Goal: Transaction & Acquisition: Obtain resource

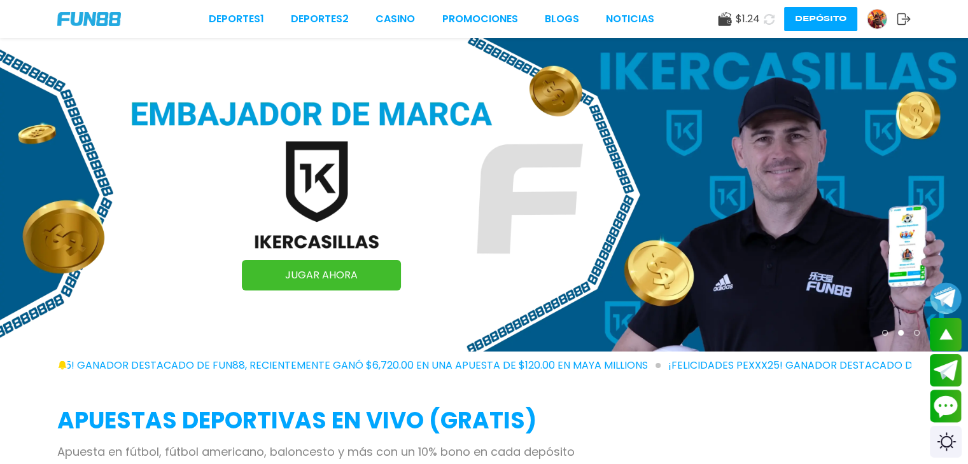
click at [744, 16] on span "$ 1.24" at bounding box center [747, 18] width 24 height 15
click at [721, 21] on use at bounding box center [724, 19] width 13 height 14
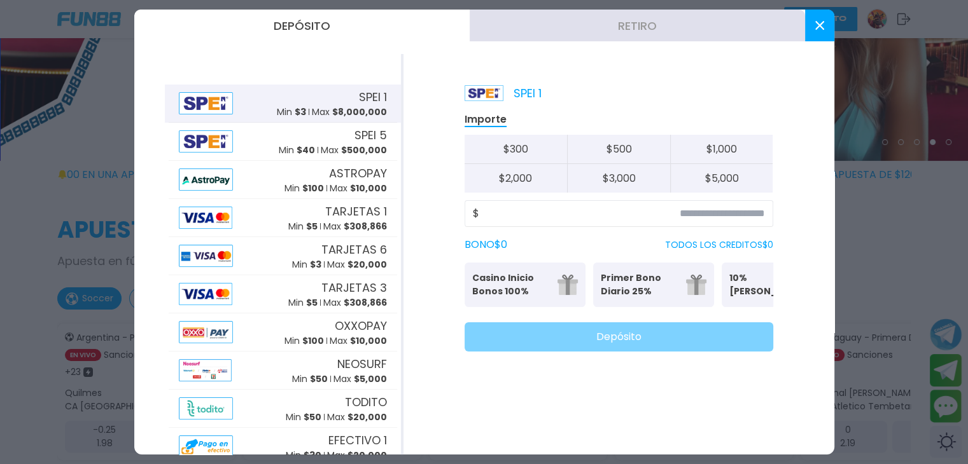
click at [820, 24] on use at bounding box center [818, 25] width 9 height 9
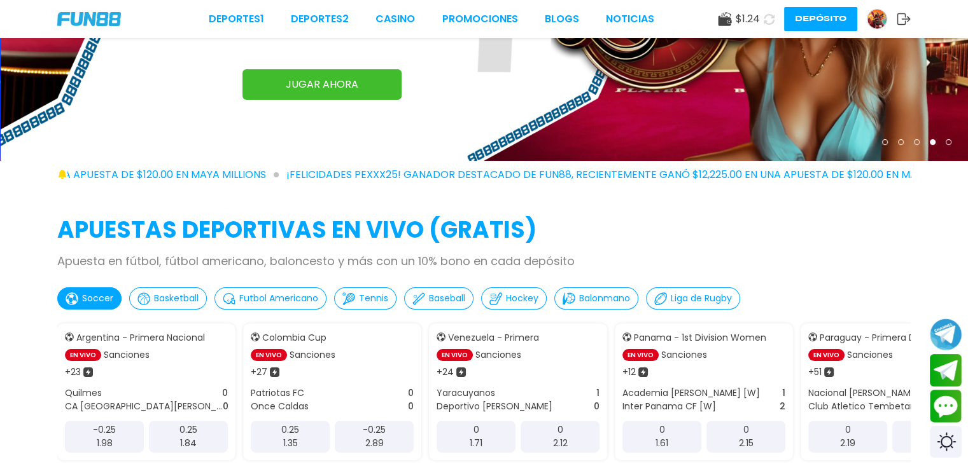
click at [880, 20] on img at bounding box center [876, 19] width 19 height 19
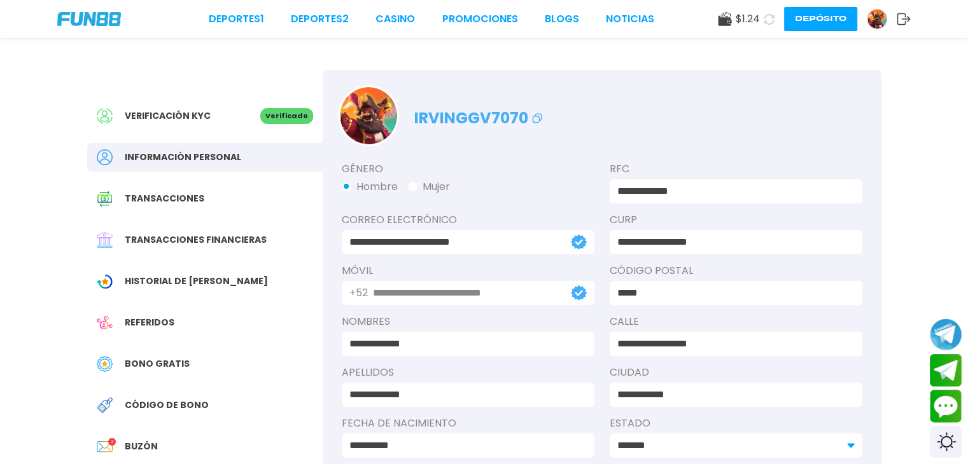
click at [177, 198] on span "Transacciones" at bounding box center [165, 198] width 80 height 13
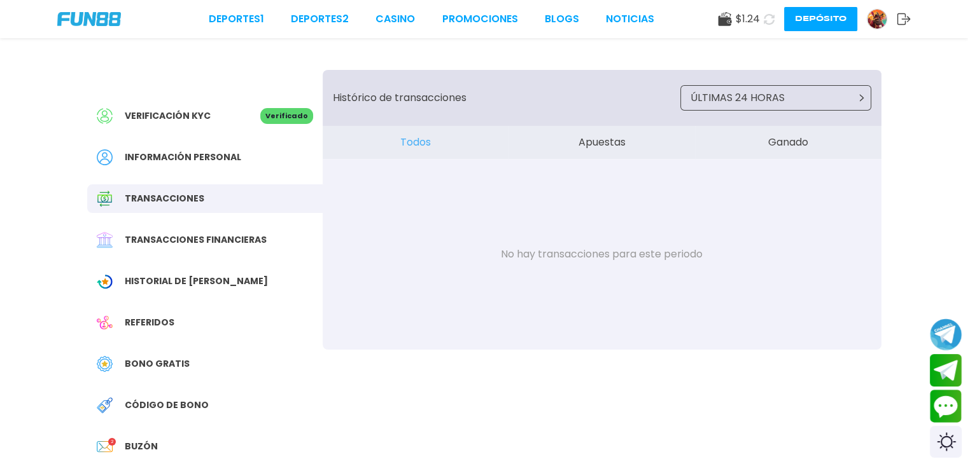
click at [598, 145] on button "Apuestas" at bounding box center [601, 142] width 186 height 33
click at [756, 101] on p "ÚLTIMAS 24 HORAS" at bounding box center [737, 97] width 94 height 15
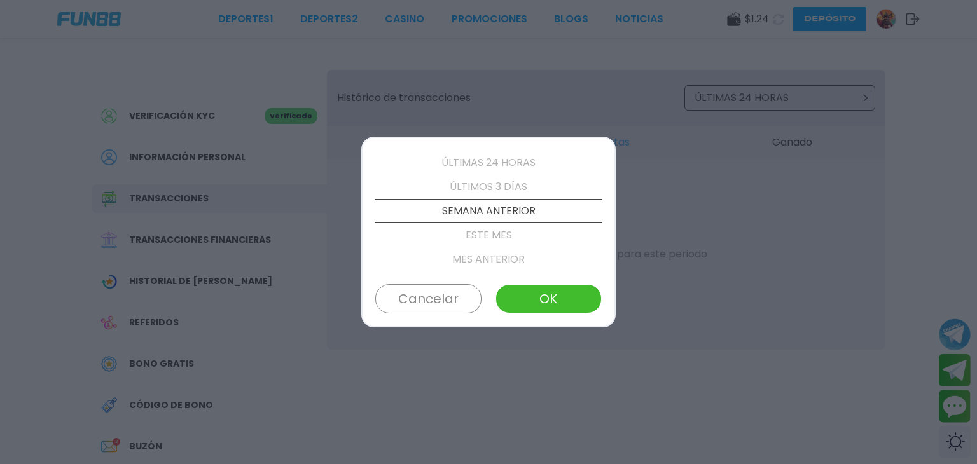
scroll to position [120, 0]
click at [487, 210] on p "ÚLTIMOS 3 MESES" at bounding box center [488, 212] width 226 height 24
click at [541, 300] on button "OK" at bounding box center [549, 298] width 106 height 29
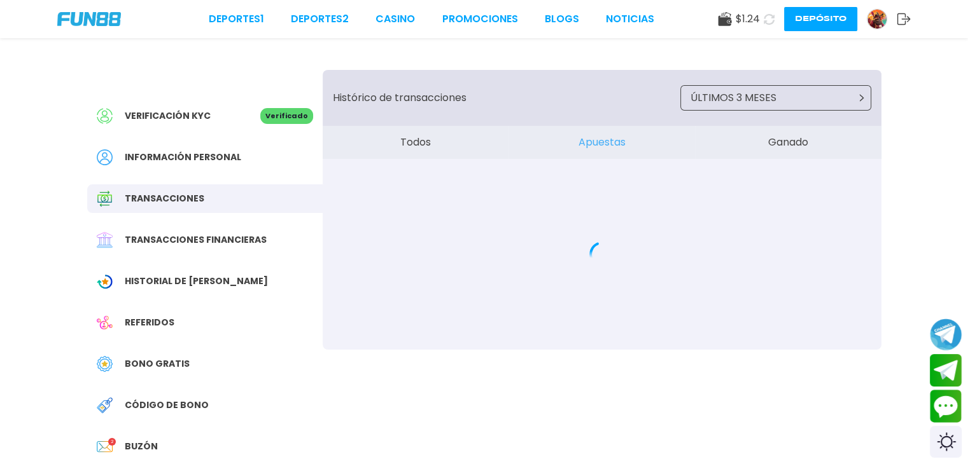
click at [404, 150] on button "Todos" at bounding box center [416, 142] width 186 height 33
click at [781, 149] on button "Ganado" at bounding box center [788, 142] width 186 height 33
click at [605, 139] on button "Apuestas" at bounding box center [601, 142] width 186 height 33
click at [426, 146] on button "Todos" at bounding box center [416, 142] width 186 height 33
click at [737, 92] on p "ÚLTIMOS 3 MESES" at bounding box center [733, 97] width 86 height 15
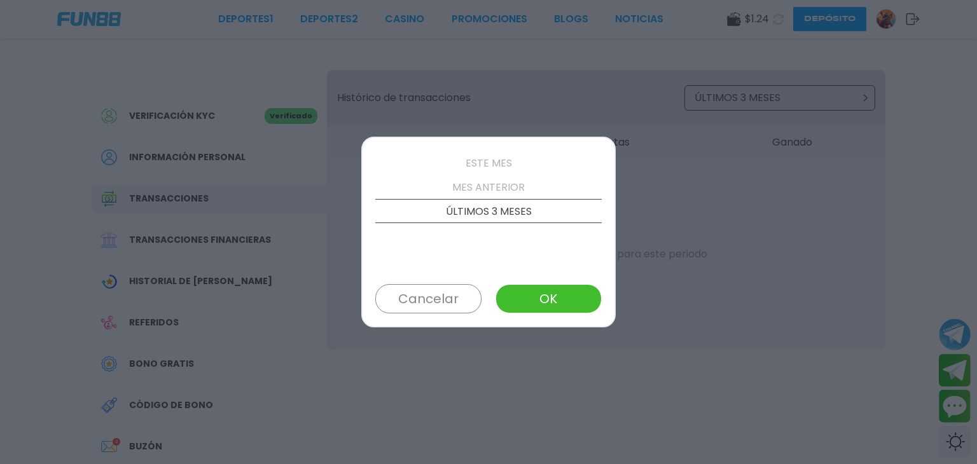
click at [537, 297] on button "OK" at bounding box center [549, 298] width 106 height 29
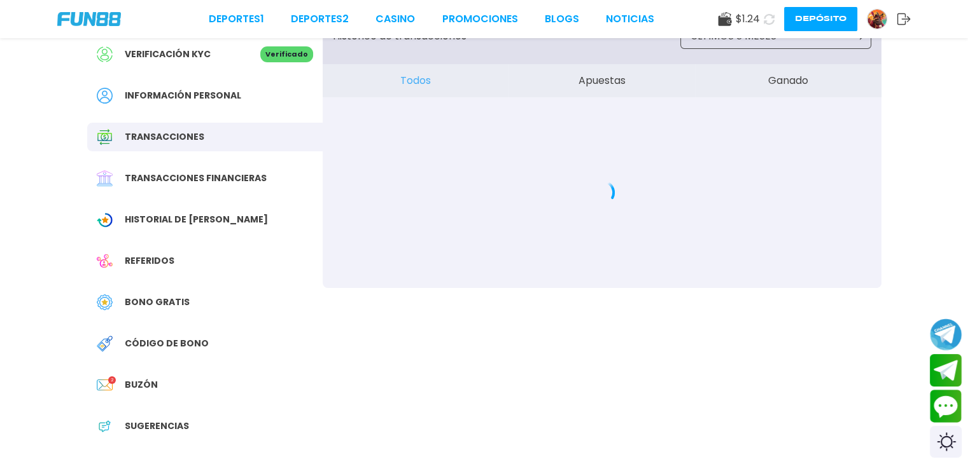
scroll to position [127, 0]
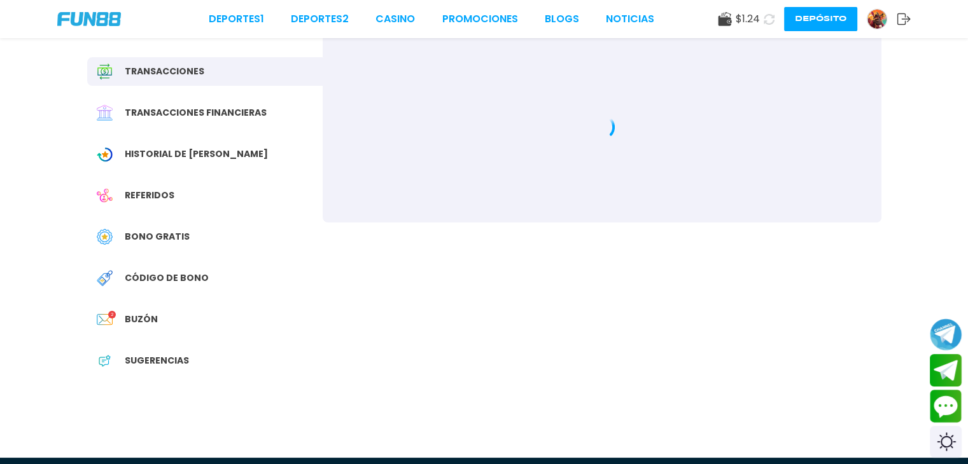
click at [193, 109] on span "Transacciones financieras" at bounding box center [196, 112] width 142 height 13
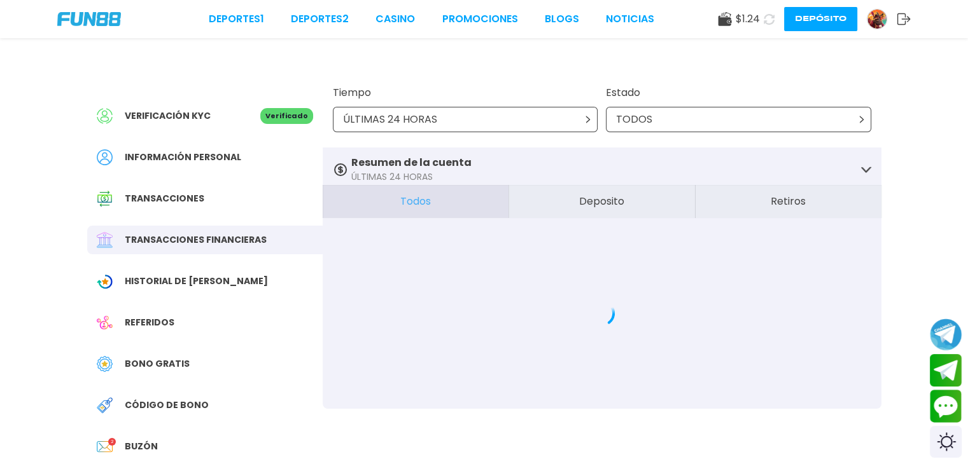
click at [497, 113] on div "ÚLTIMAS 24 HORAS" at bounding box center [465, 119] width 265 height 25
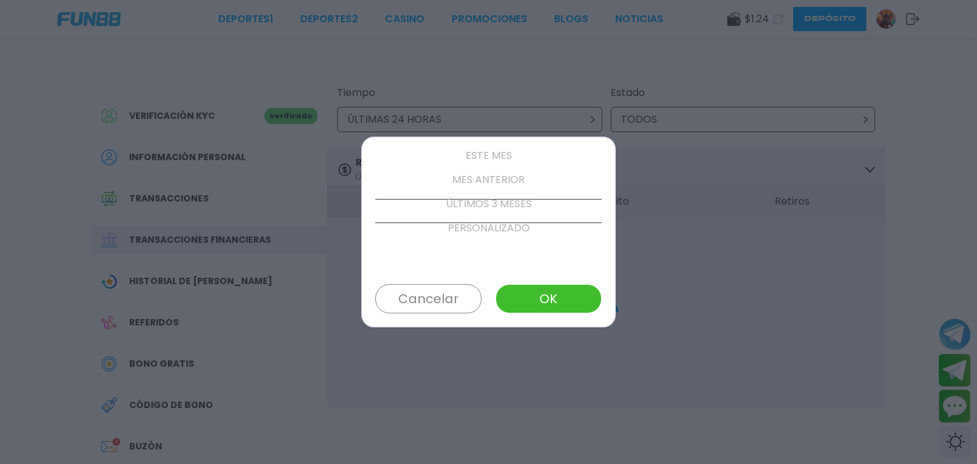
scroll to position [145, 0]
click at [499, 181] on p "ÚLTIMOS 3 MESES" at bounding box center [488, 187] width 226 height 24
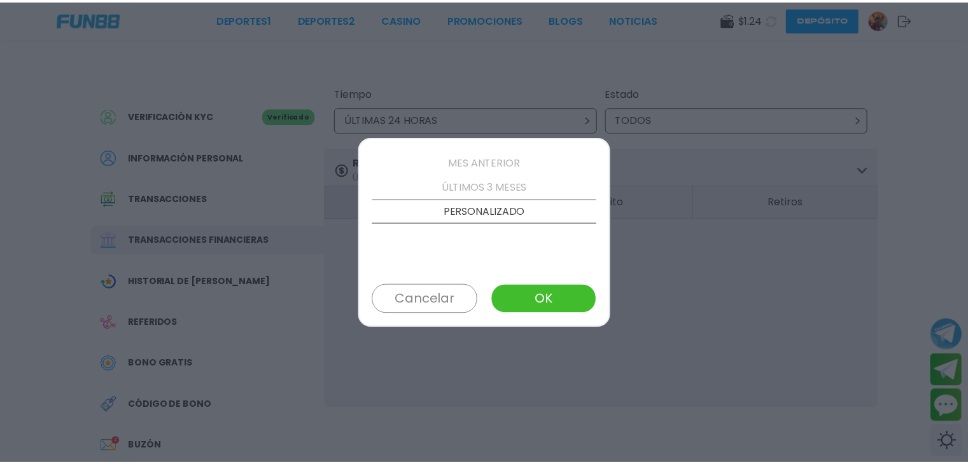
scroll to position [121, 0]
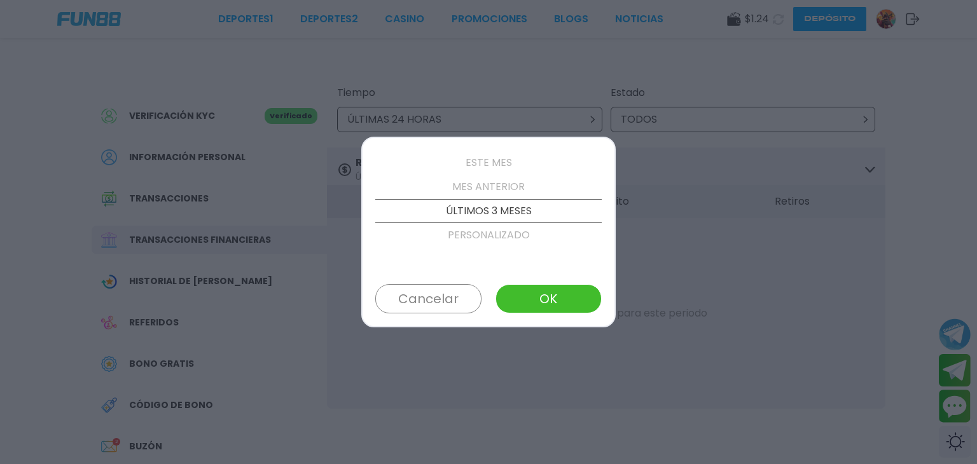
click at [537, 294] on button "OK" at bounding box center [549, 298] width 106 height 29
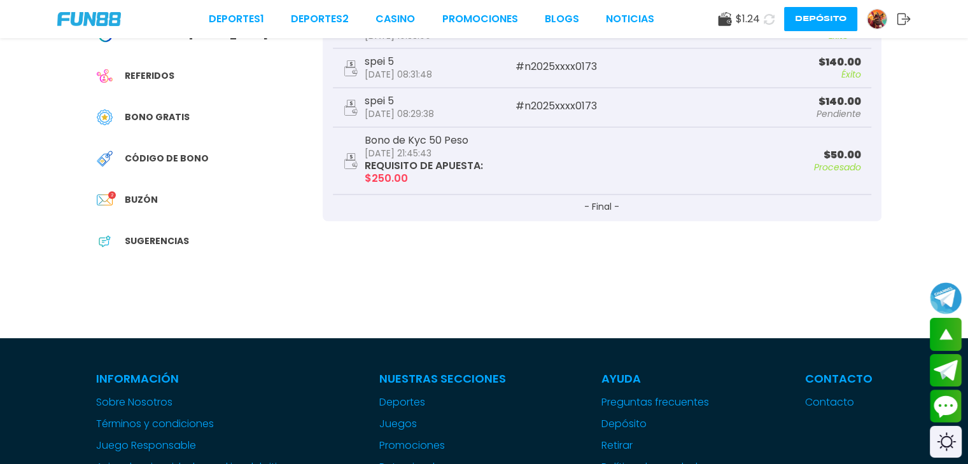
scroll to position [127, 0]
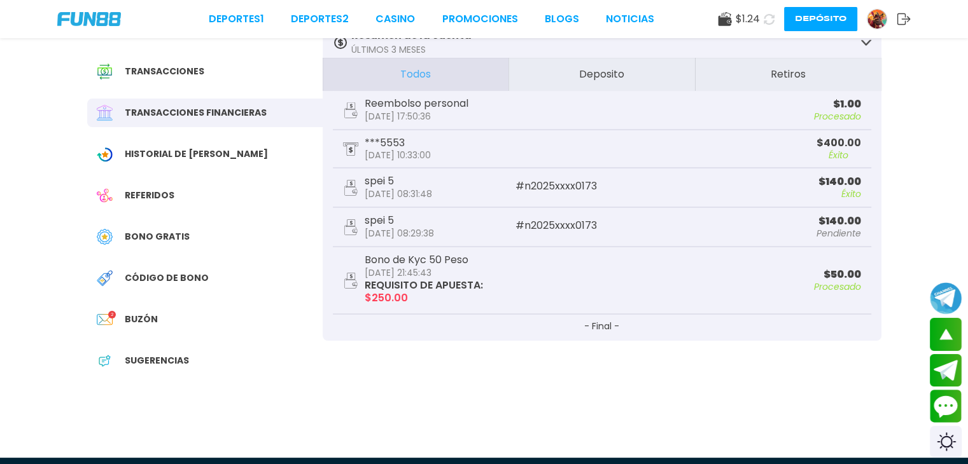
click at [149, 235] on span "Bono Gratis" at bounding box center [157, 236] width 65 height 13
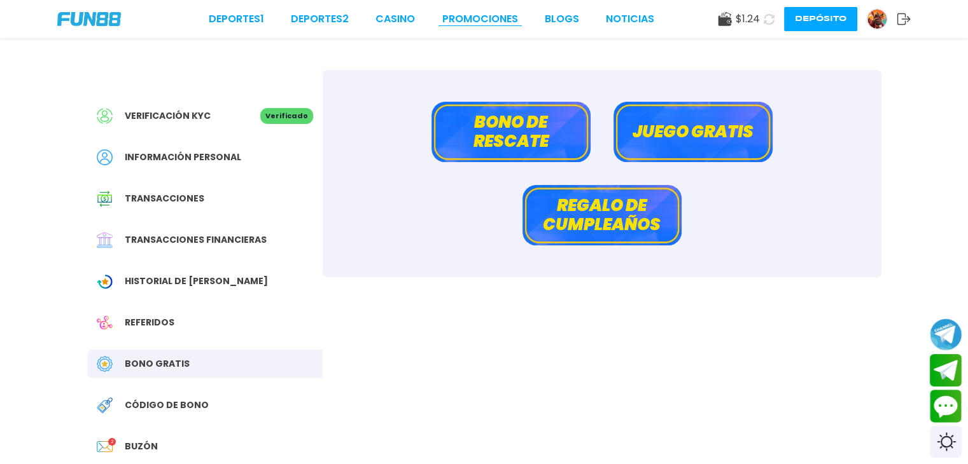
click at [451, 21] on link "Promociones" at bounding box center [480, 18] width 76 height 15
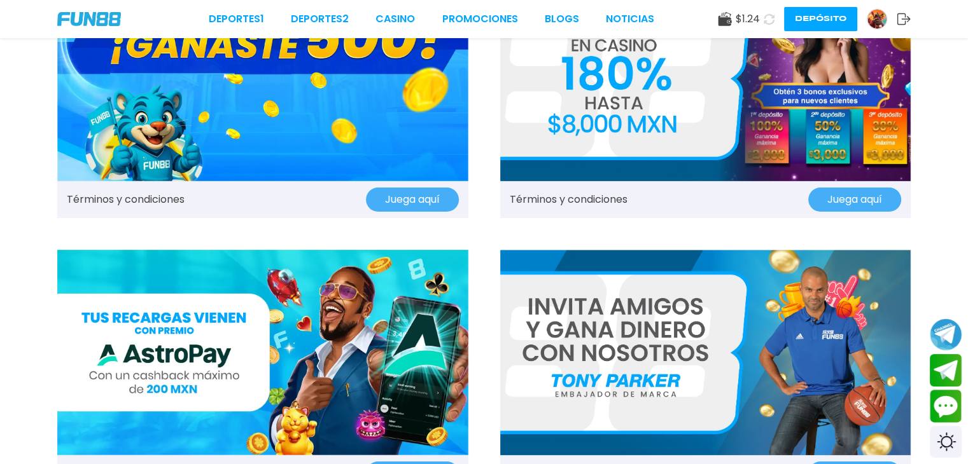
scroll to position [64, 0]
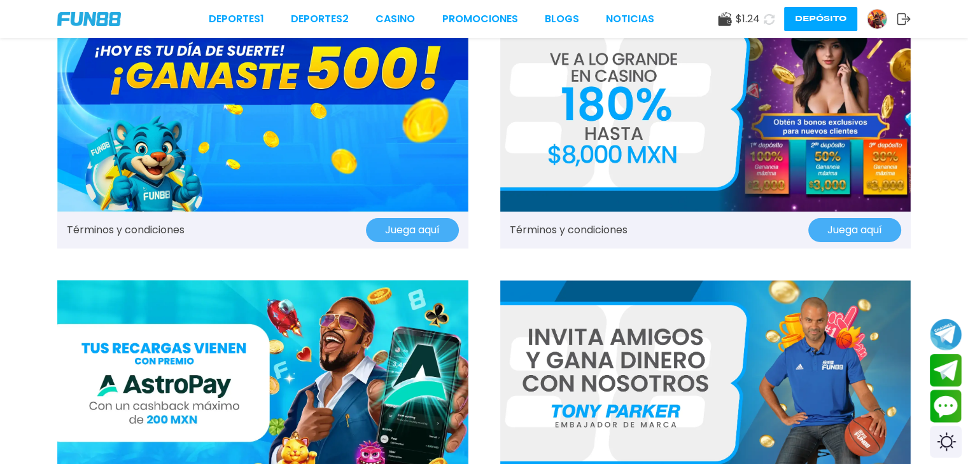
click at [821, 232] on button "Juega aquí" at bounding box center [854, 230] width 93 height 24
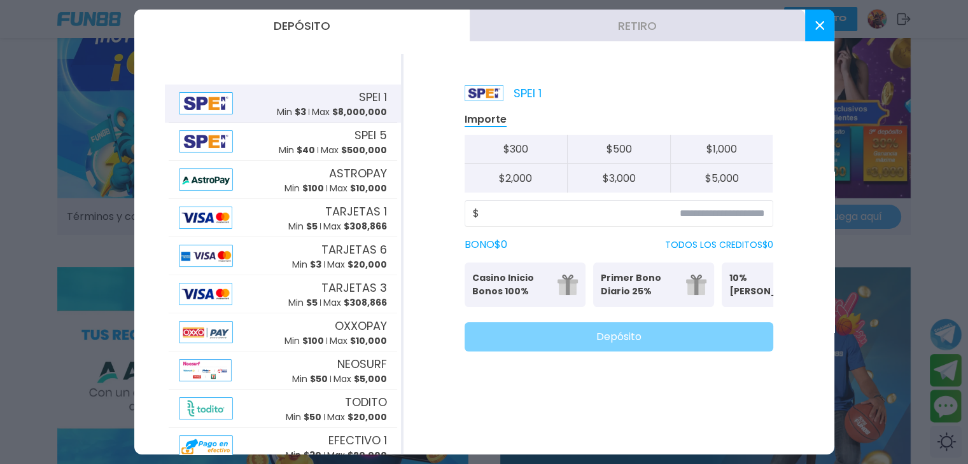
scroll to position [0, 0]
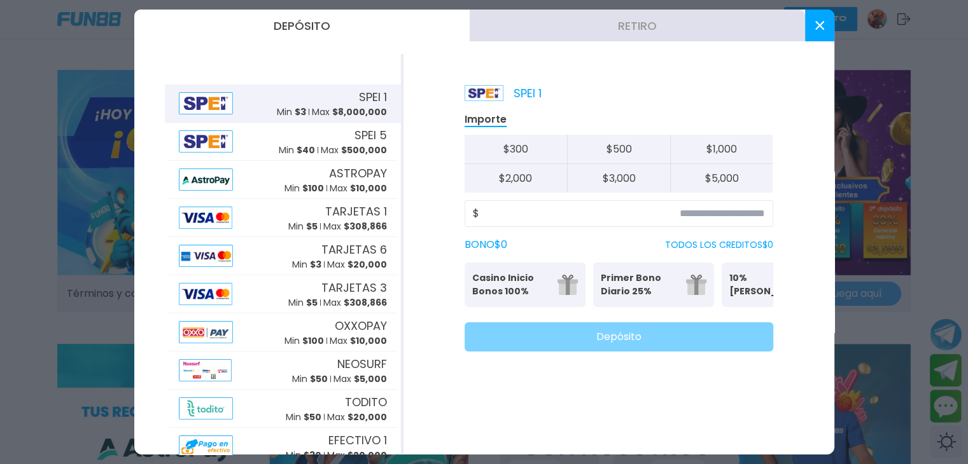
click at [617, 152] on button "$ 500" at bounding box center [618, 149] width 103 height 29
type input "***"
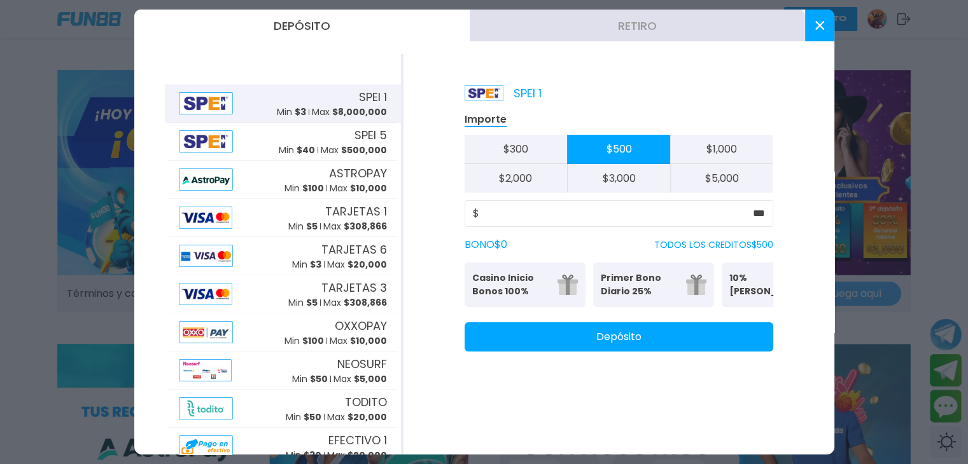
click at [517, 290] on p "Casino Inicio Bonos 100%" at bounding box center [511, 285] width 78 height 27
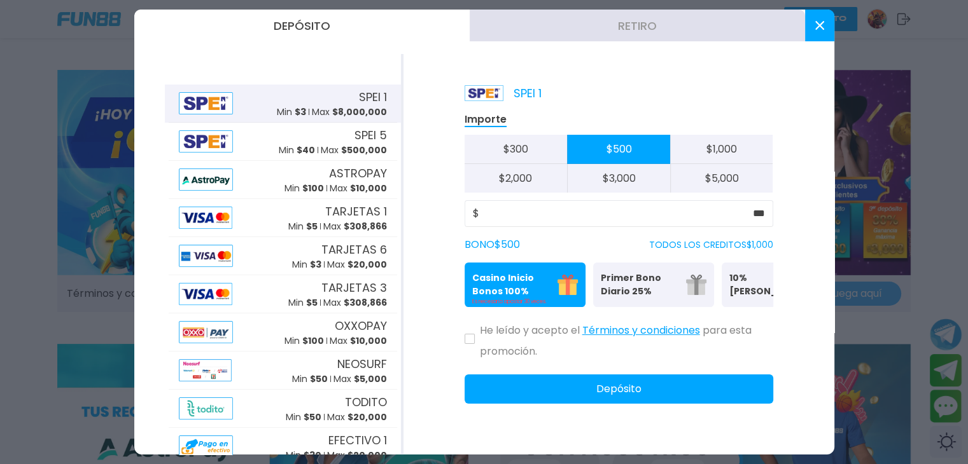
click at [468, 344] on button at bounding box center [469, 339] width 10 height 10
click at [603, 339] on button "Términos y condiciones" at bounding box center [641, 330] width 118 height 27
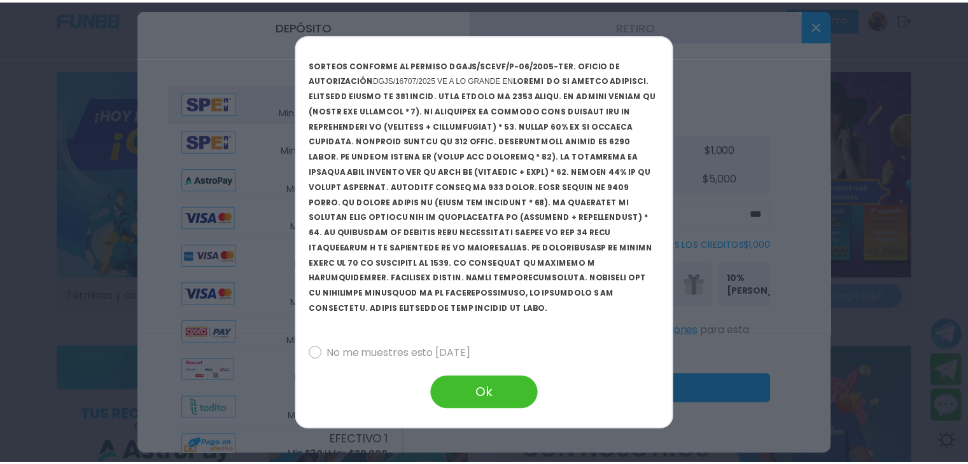
scroll to position [2131, 0]
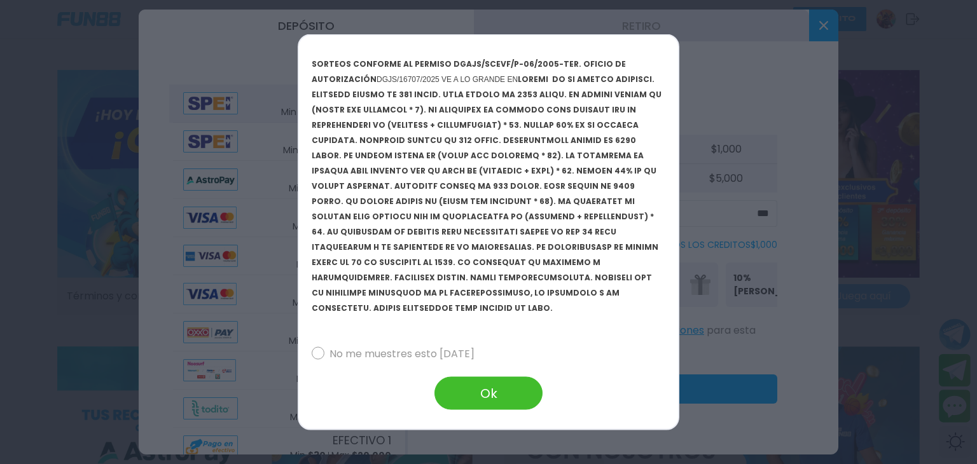
click at [322, 353] on div at bounding box center [318, 353] width 13 height 13
click at [454, 391] on button "Ok" at bounding box center [489, 393] width 108 height 33
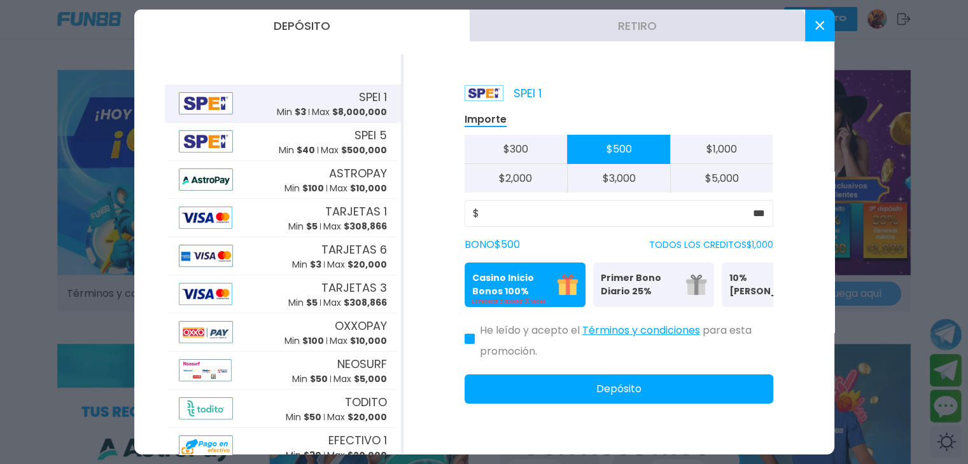
click at [637, 282] on p "Primer Bono Diario 25%" at bounding box center [640, 285] width 78 height 27
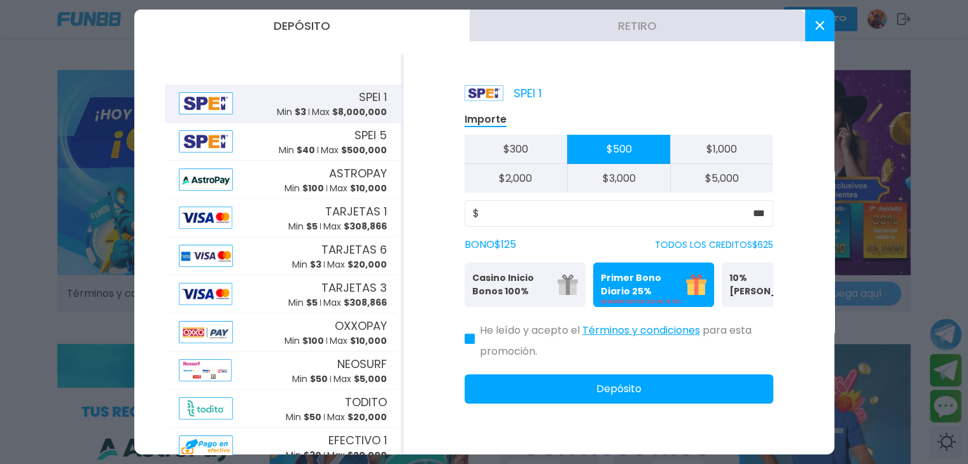
drag, startPoint x: 674, startPoint y: 279, endPoint x: 568, endPoint y: 282, distance: 105.7
click at [568, 282] on div "Casino Inicio Bonos 100% Es necesario apostar 30 veces. Primer Bono Diario 25% …" at bounding box center [618, 285] width 309 height 45
click at [712, 277] on button "Primer Bono Diario 25% Se puede solicitar una vez al día" at bounding box center [653, 285] width 121 height 45
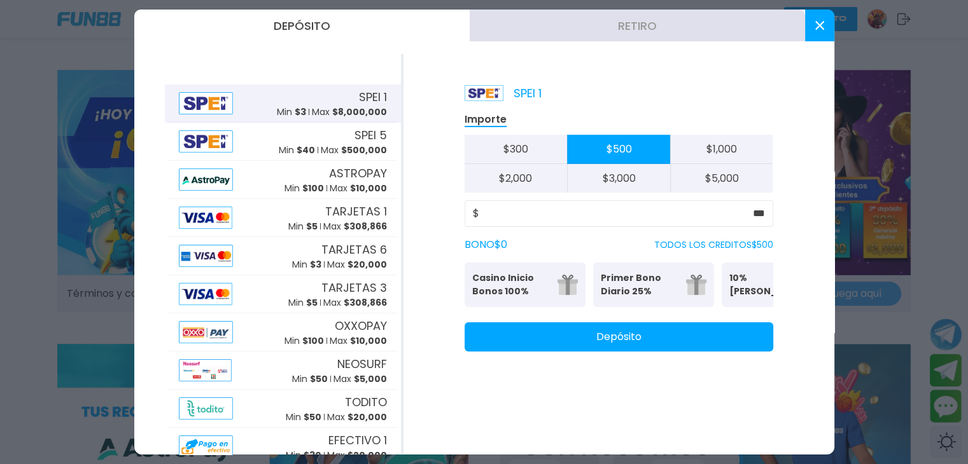
click at [761, 277] on p "10% [PERSON_NAME]" at bounding box center [768, 285] width 78 height 27
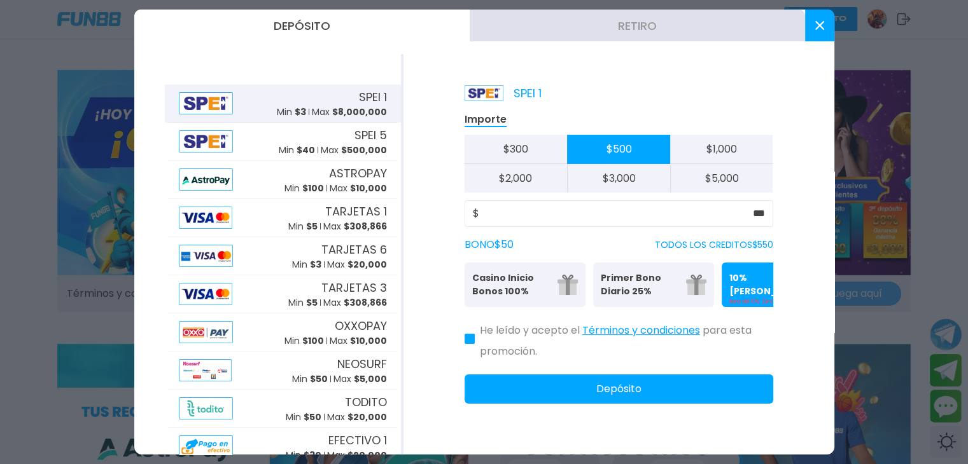
drag, startPoint x: 821, startPoint y: 34, endPoint x: 781, endPoint y: 39, distance: 39.9
click at [821, 33] on button at bounding box center [819, 26] width 29 height 32
